Goal: Communication & Community: Connect with others

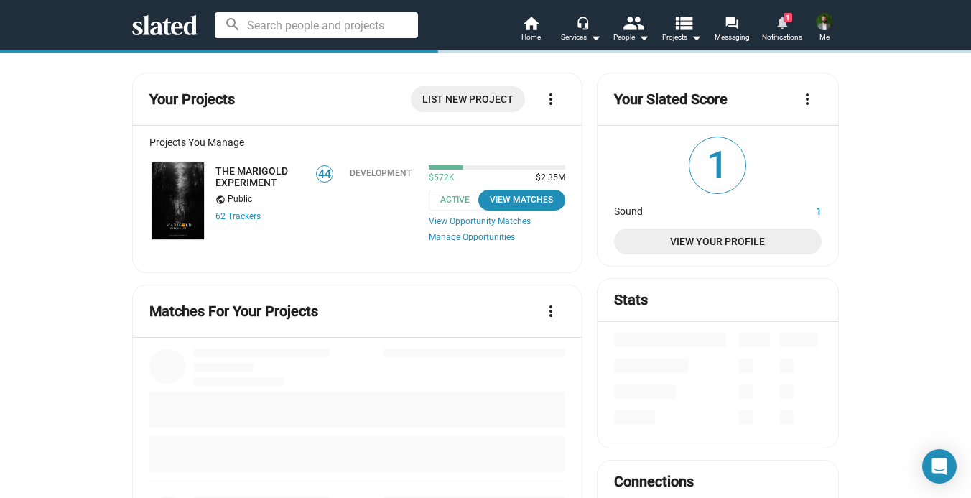
click at [782, 22] on mat-icon "notifications" at bounding box center [782, 22] width 14 height 14
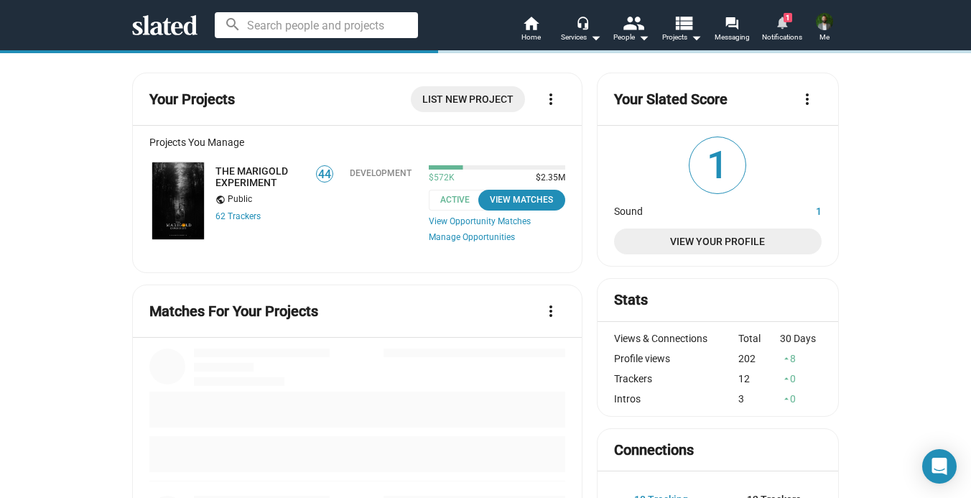
click at [782, 22] on mat-icon "notifications" at bounding box center [782, 22] width 14 height 14
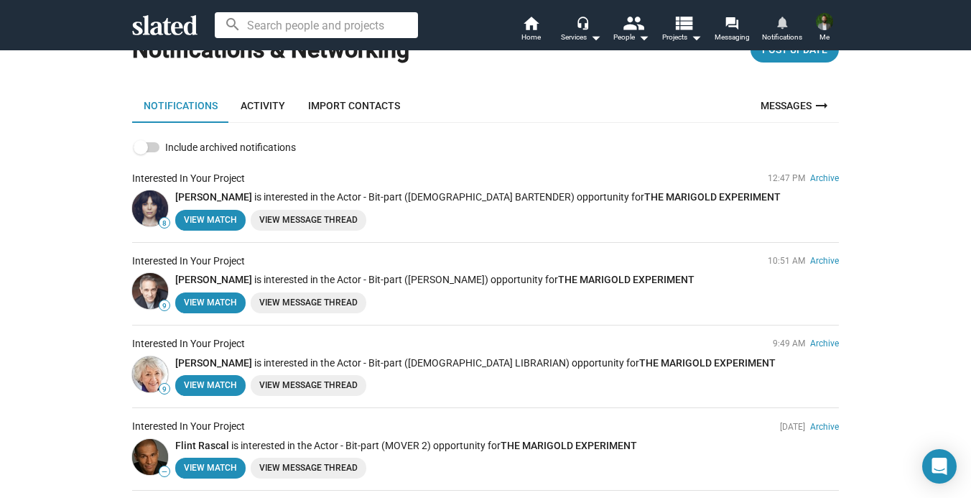
scroll to position [53, 0]
click at [146, 200] on img at bounding box center [150, 208] width 36 height 36
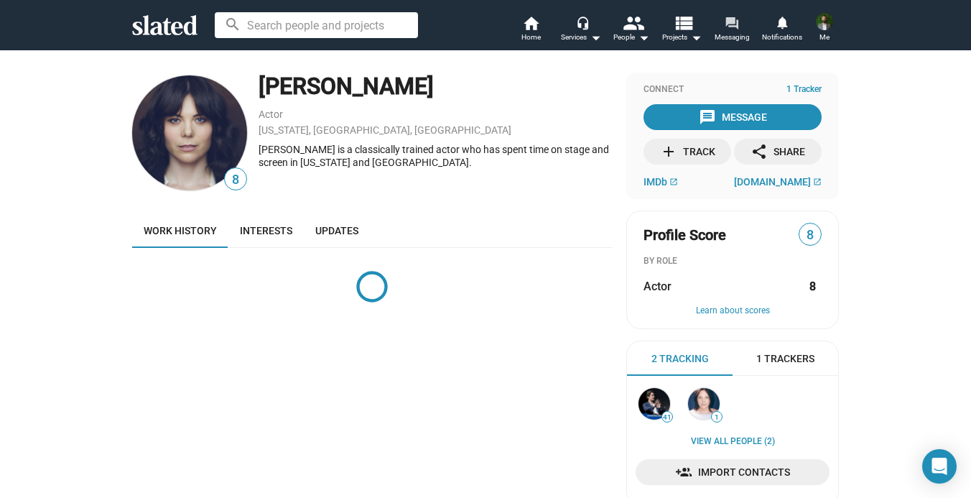
click at [740, 30] on span "Messaging" at bounding box center [732, 37] width 35 height 17
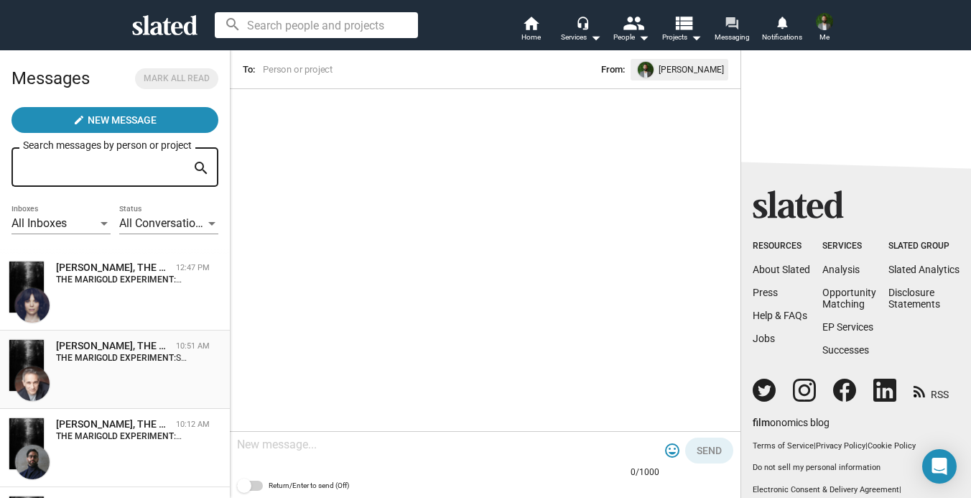
scroll to position [32, 0]
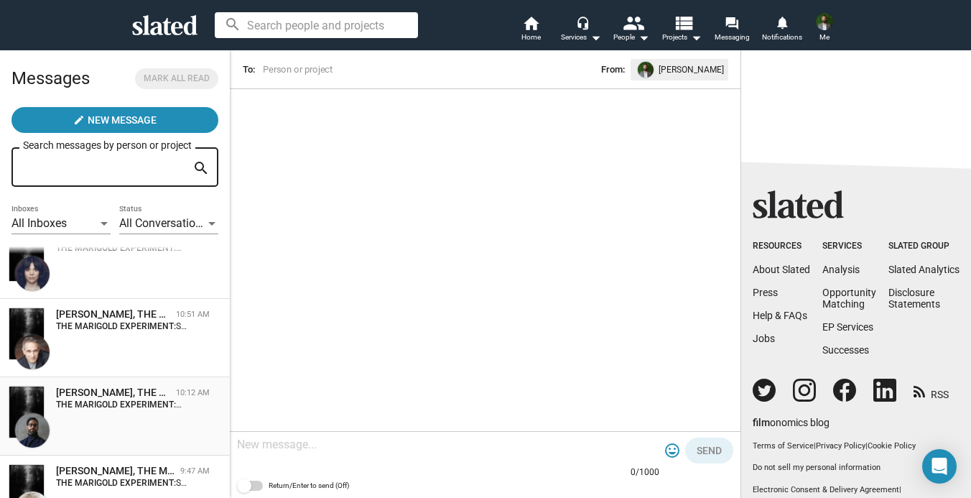
click at [129, 396] on div "[PERSON_NAME], THE MARIGOLD EXPERIMENT" at bounding box center [113, 393] width 114 height 14
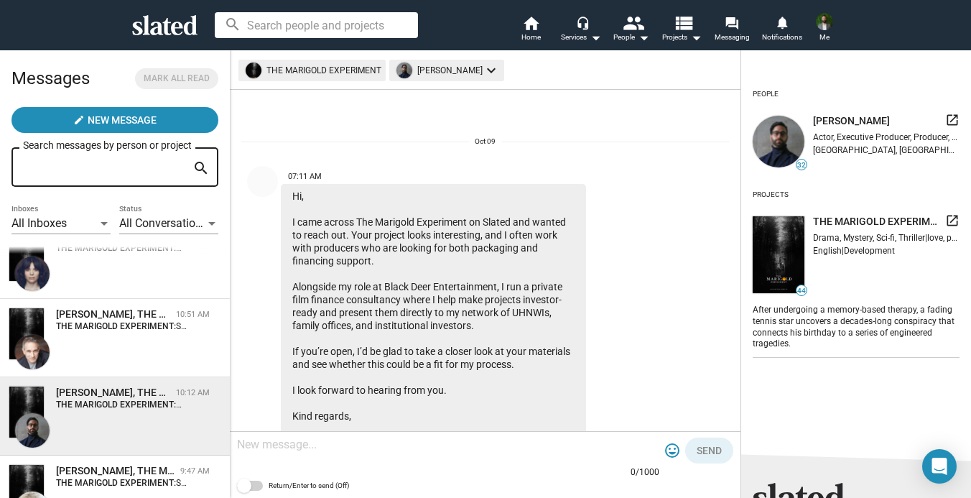
scroll to position [737, 0]
